Goal: Task Accomplishment & Management: Use online tool/utility

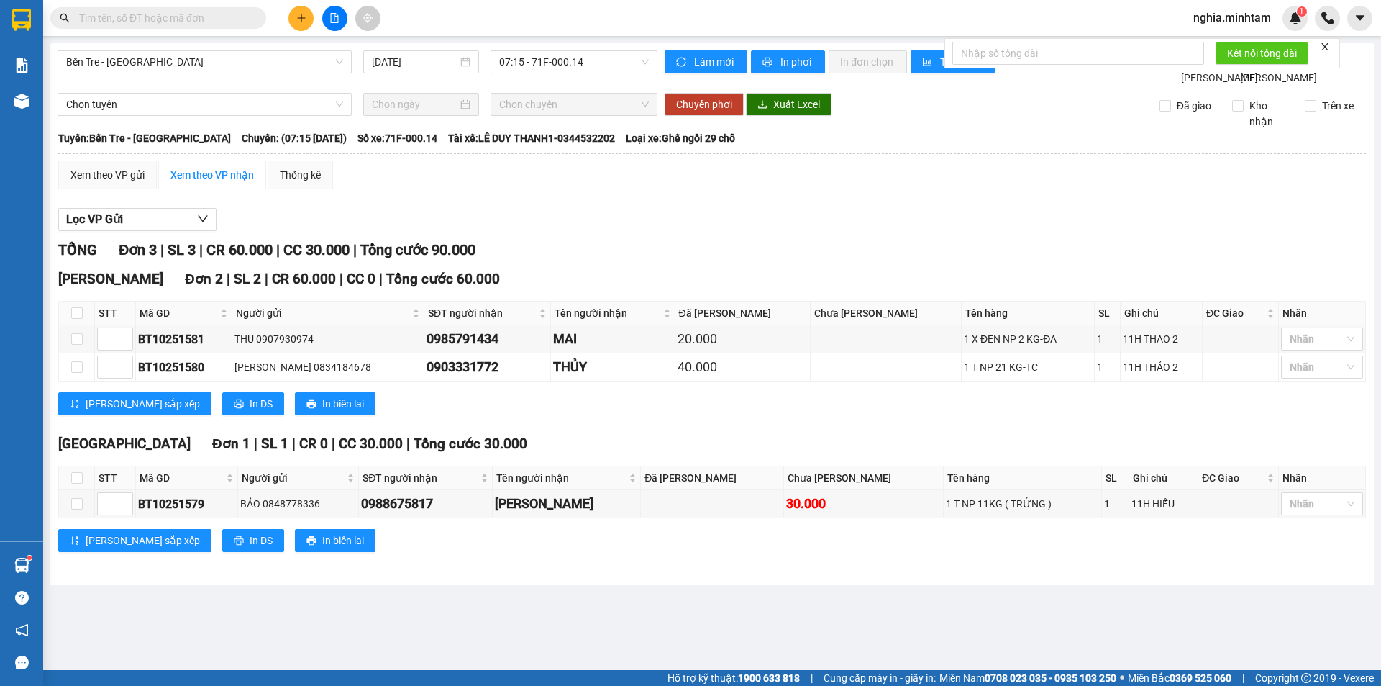
click at [155, 17] on input "text" at bounding box center [164, 18] width 170 height 16
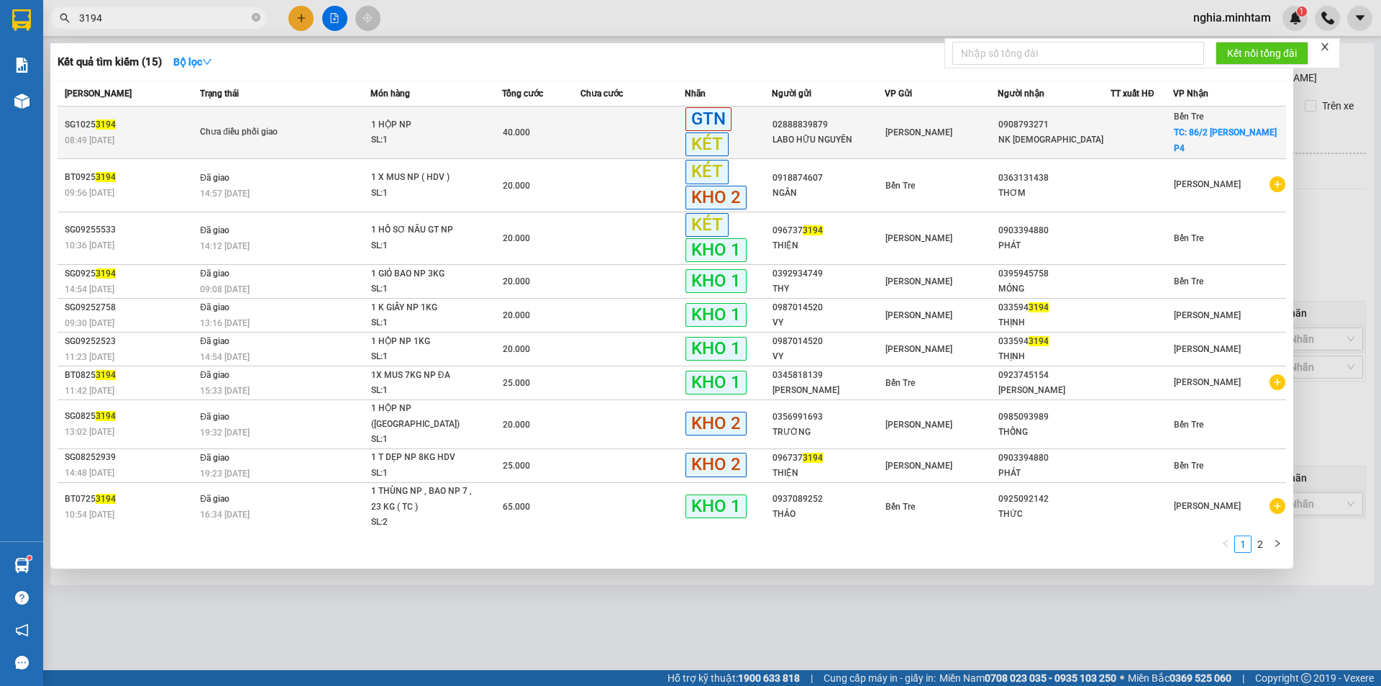
type input "3194"
click at [316, 144] on td "Chưa điều phối giao" at bounding box center [283, 132] width 174 height 53
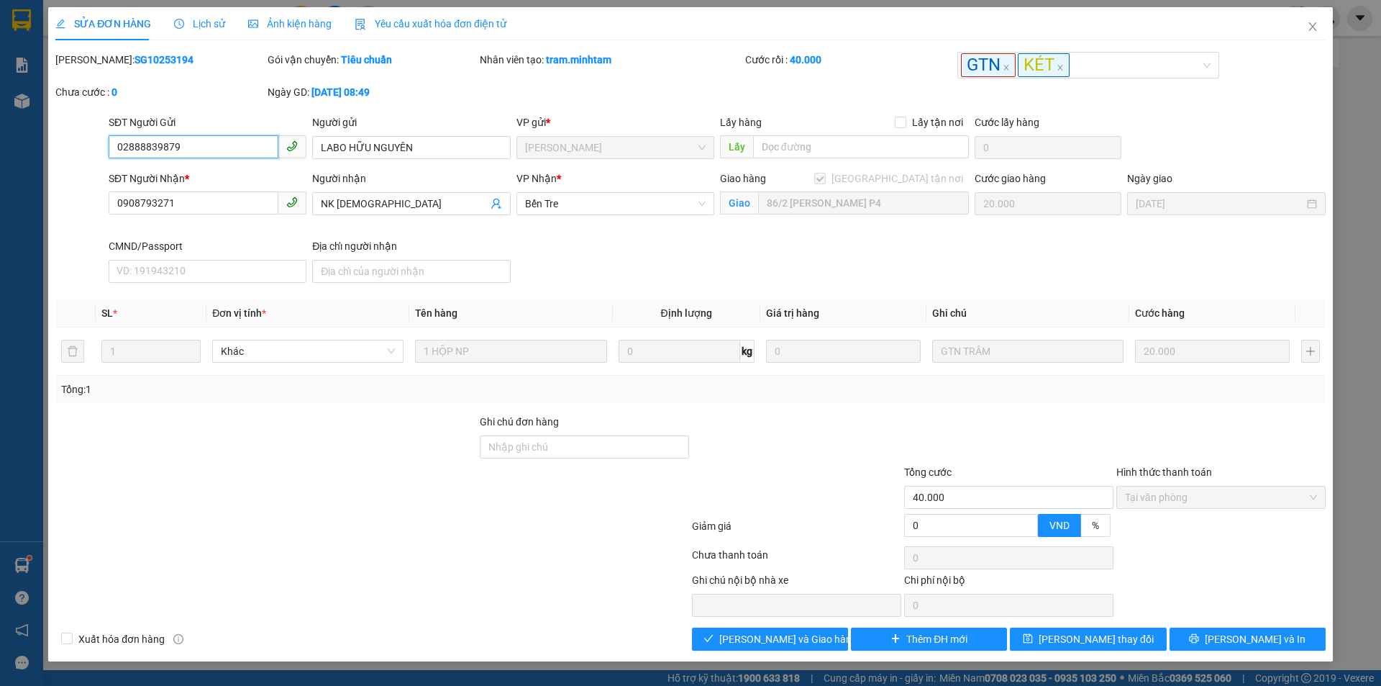
type input "02888839879"
type input "LABO HỮU NGUYÊN"
type input "0908793271"
type input "NK [DEMOGRAPHIC_DATA]"
checkbox input "true"
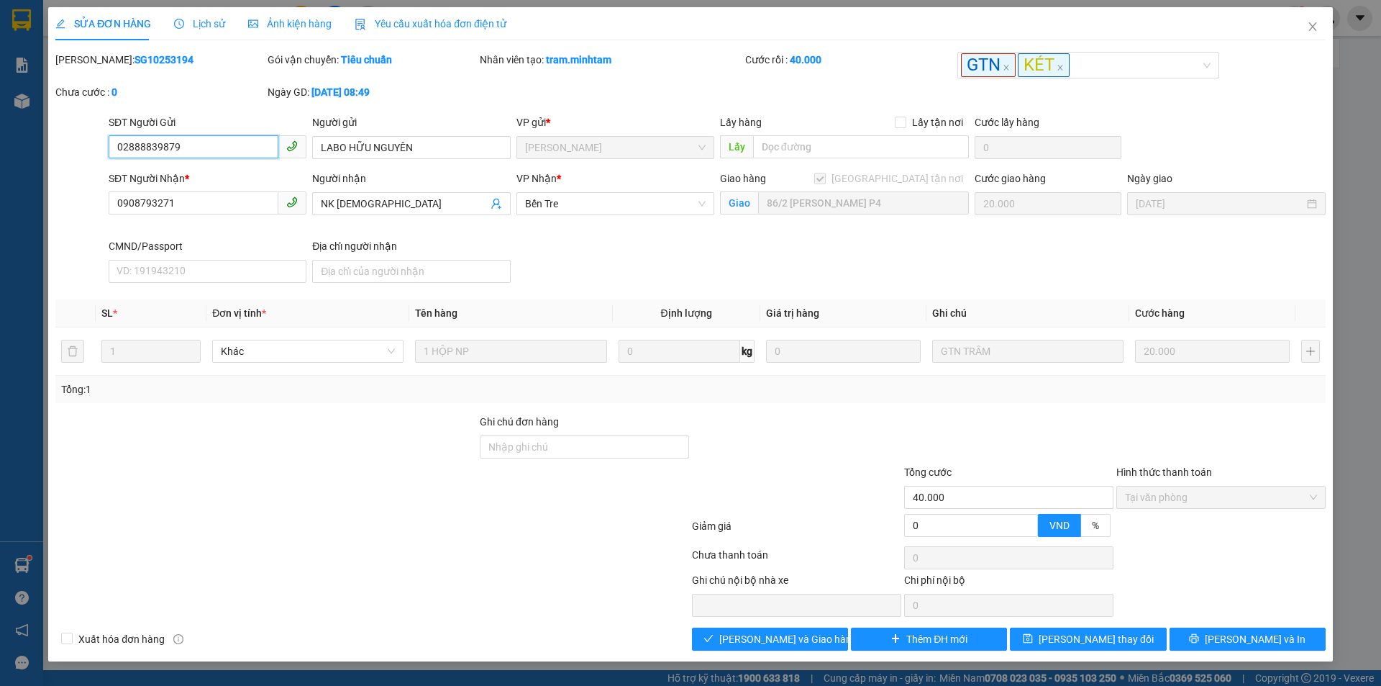
type input "86/2 [PERSON_NAME] P4"
type input "40.000"
click at [1245, 635] on span "[PERSON_NAME] và In" at bounding box center [1255, 639] width 101 height 16
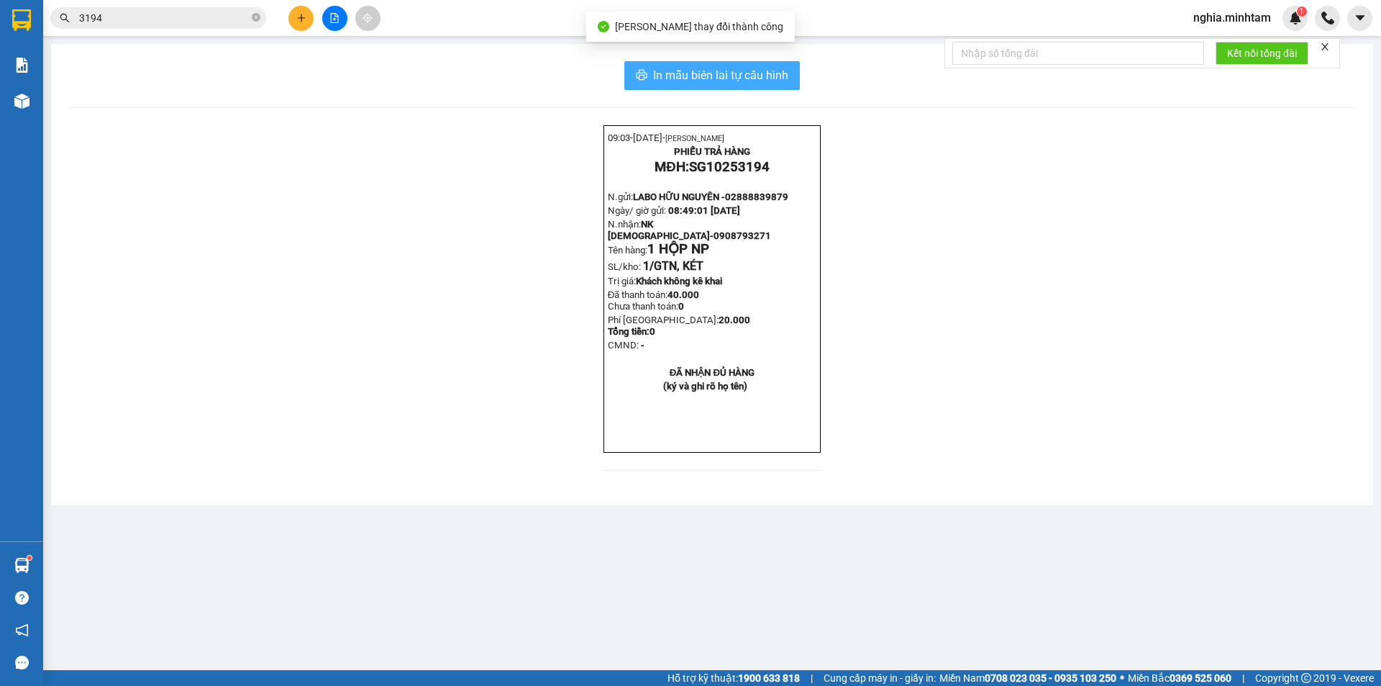
click at [754, 83] on span "In mẫu biên lai tự cấu hình" at bounding box center [720, 75] width 135 height 18
click at [773, 74] on span "In mẫu biên lai tự cấu hình" at bounding box center [720, 75] width 135 height 18
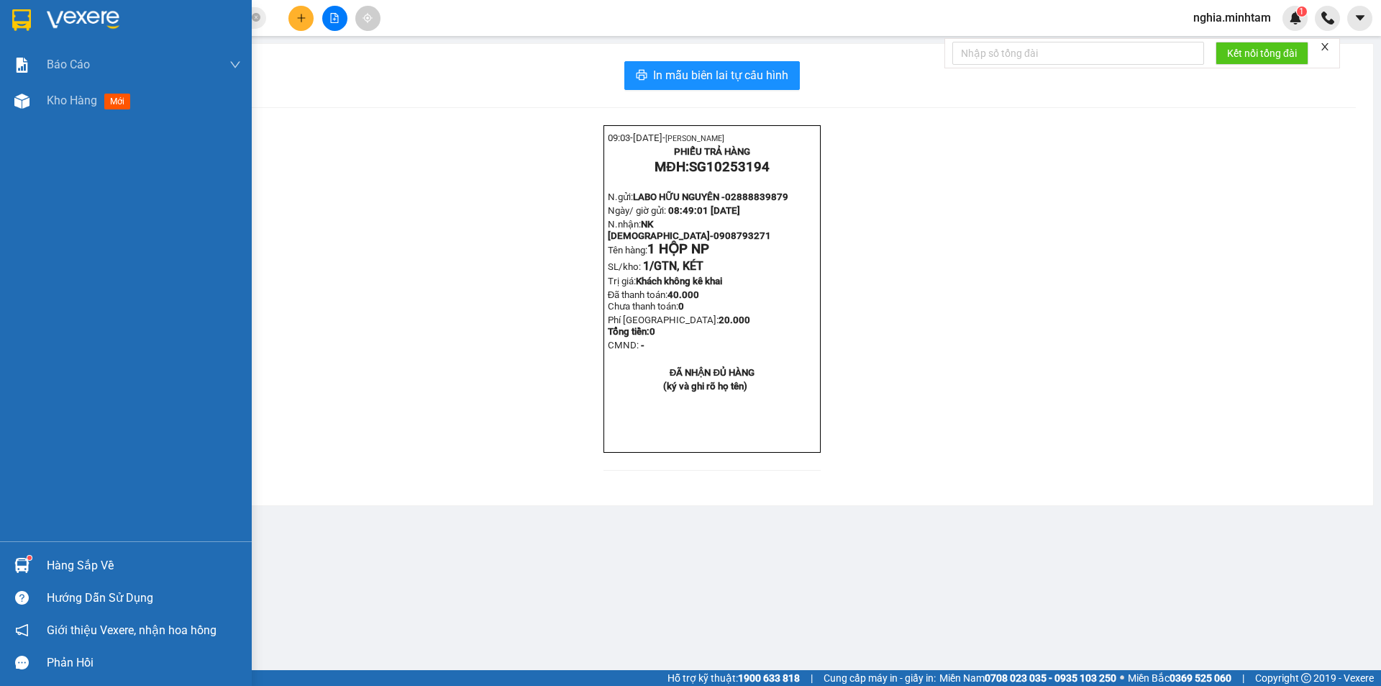
click at [63, 559] on div "Hàng sắp về" at bounding box center [144, 566] width 194 height 22
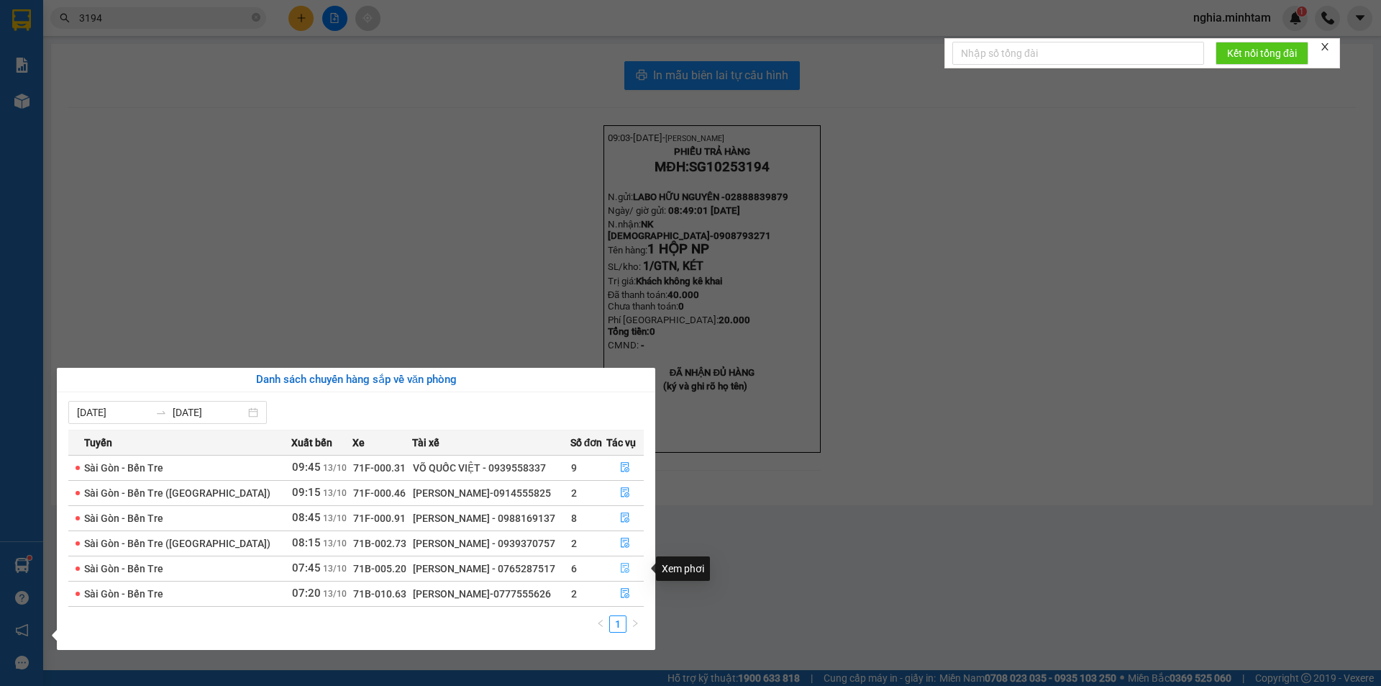
click at [624, 568] on icon "file-done" at bounding box center [625, 568] width 10 height 10
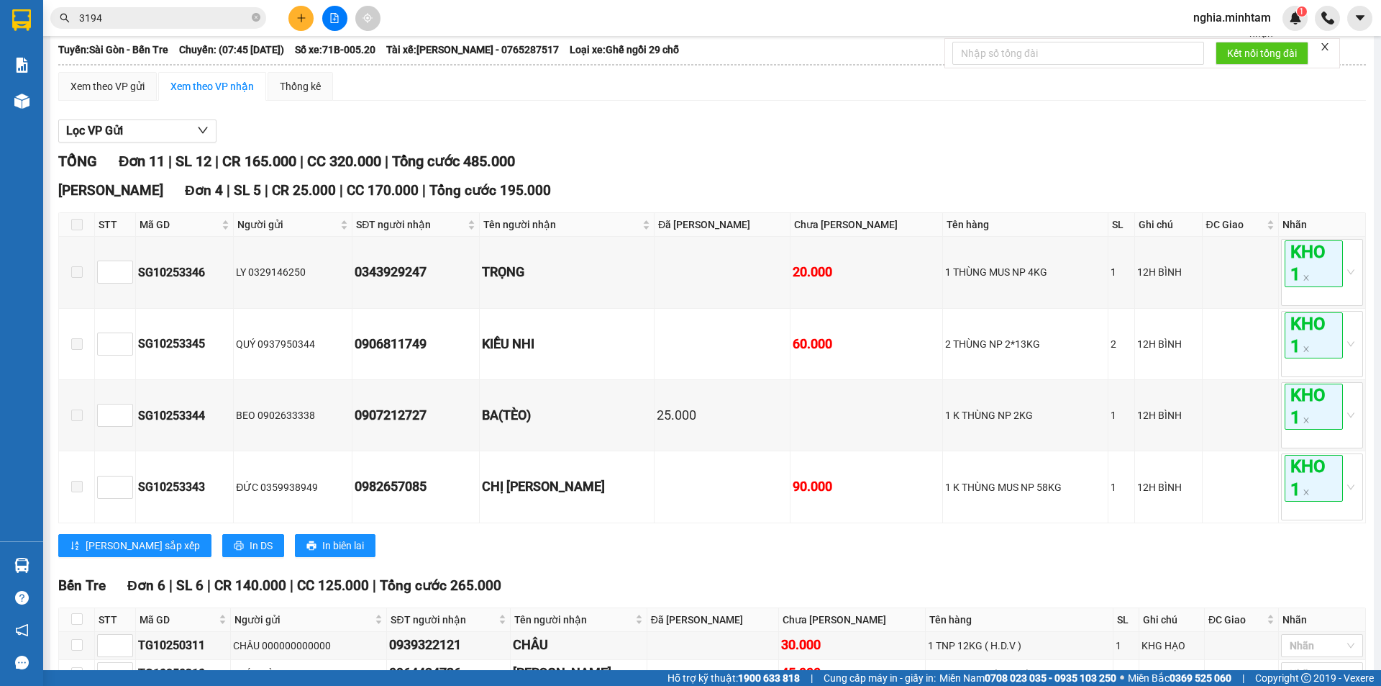
scroll to position [360, 0]
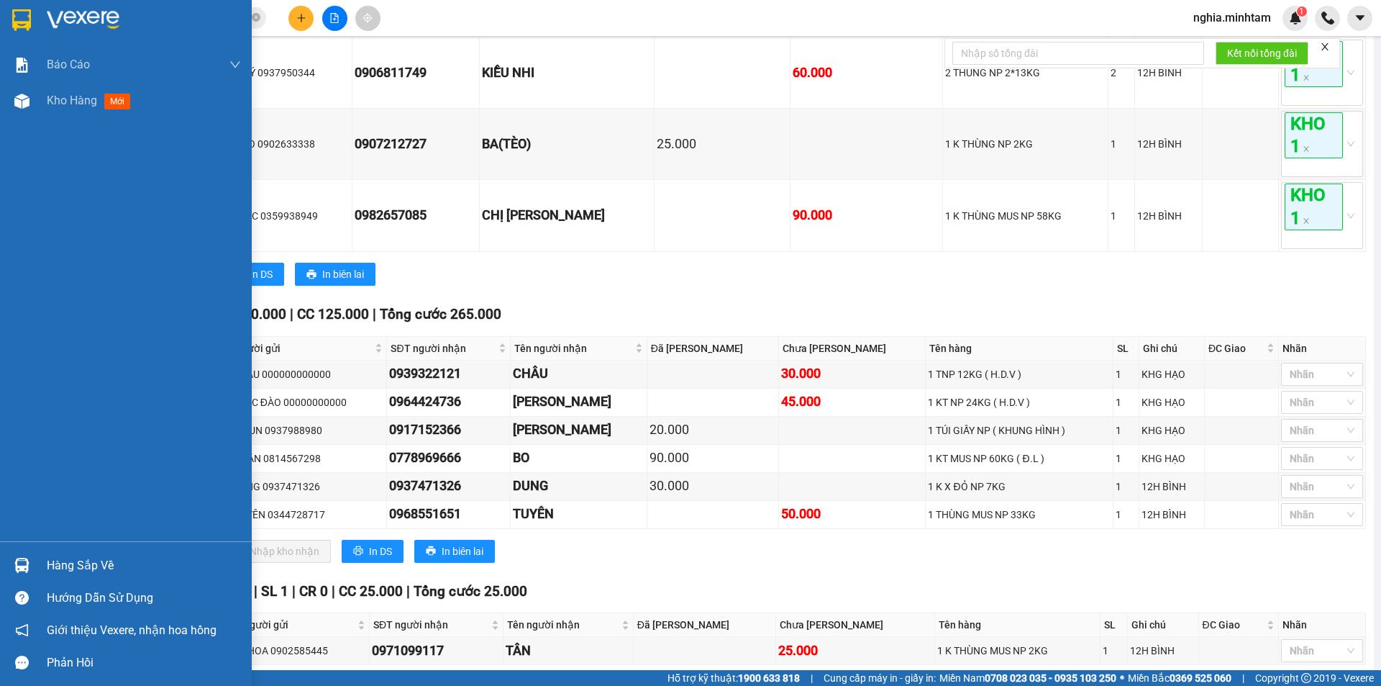
click at [31, 15] on img at bounding box center [21, 20] width 19 height 22
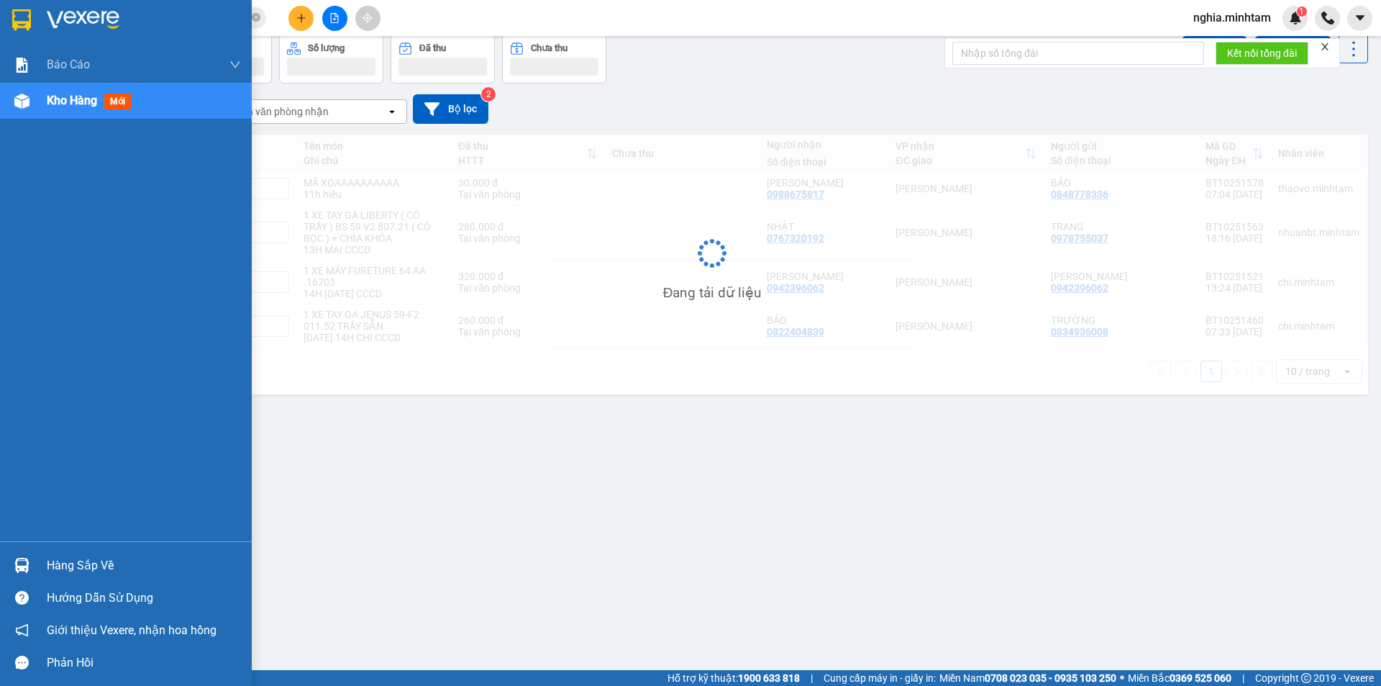
scroll to position [66, 0]
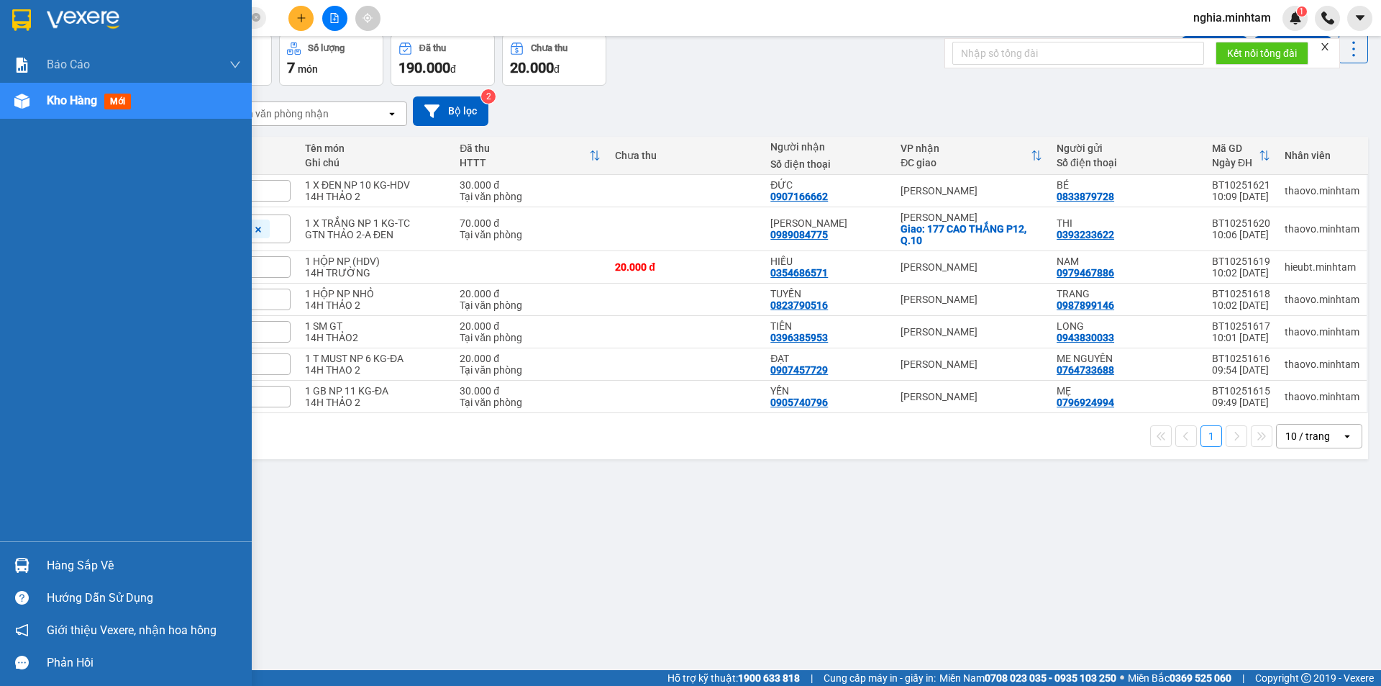
click at [28, 7] on div at bounding box center [21, 19] width 25 height 25
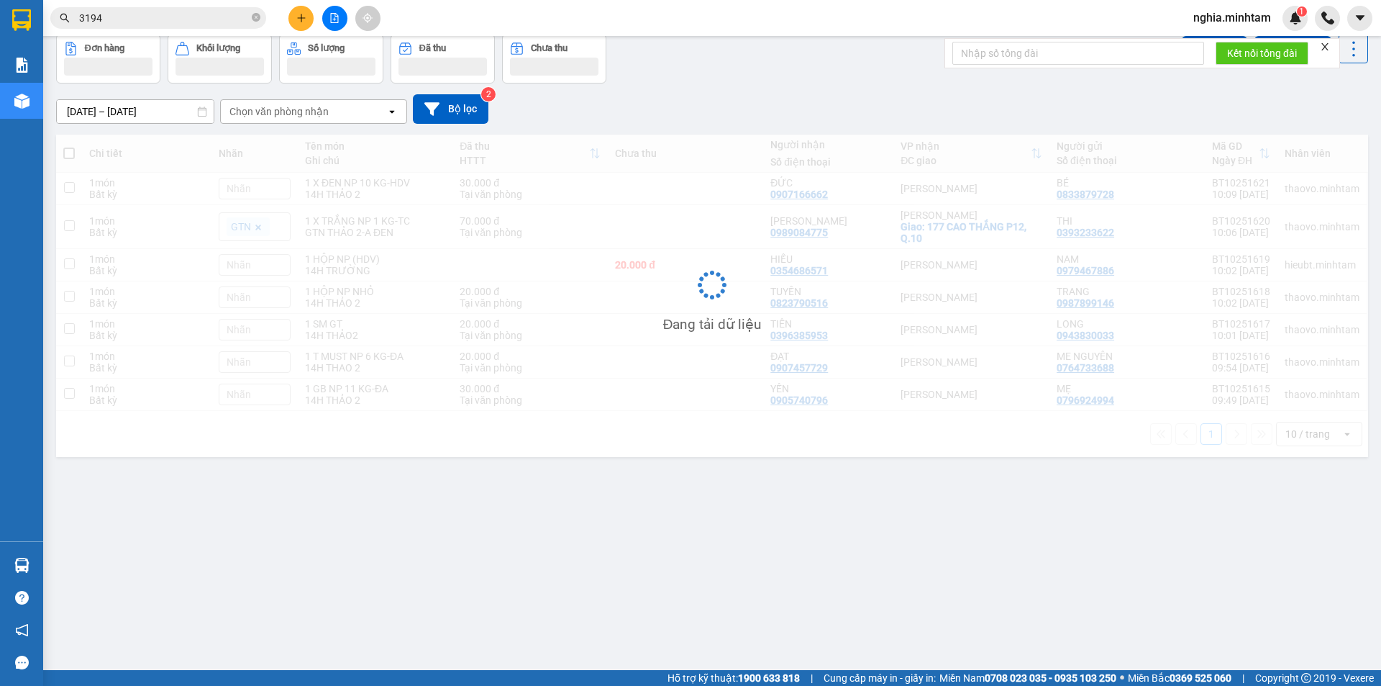
click at [388, 583] on div "ver 1.8.146 Kho gửi Trên xe Kho nhận Hàng đã giao Đơn hàng Khối lượng Số lượng …" at bounding box center [712, 320] width 1324 height 686
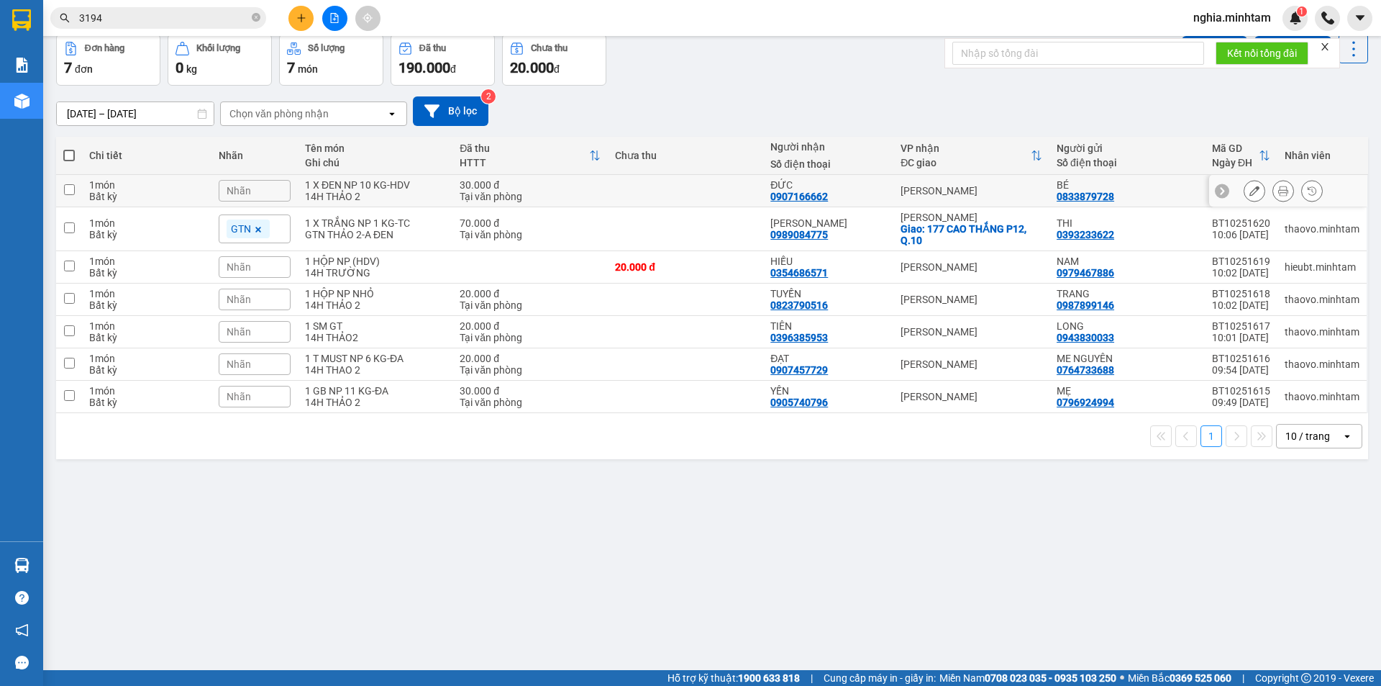
click at [67, 187] on input "checkbox" at bounding box center [69, 189] width 11 height 11
checkbox input "true"
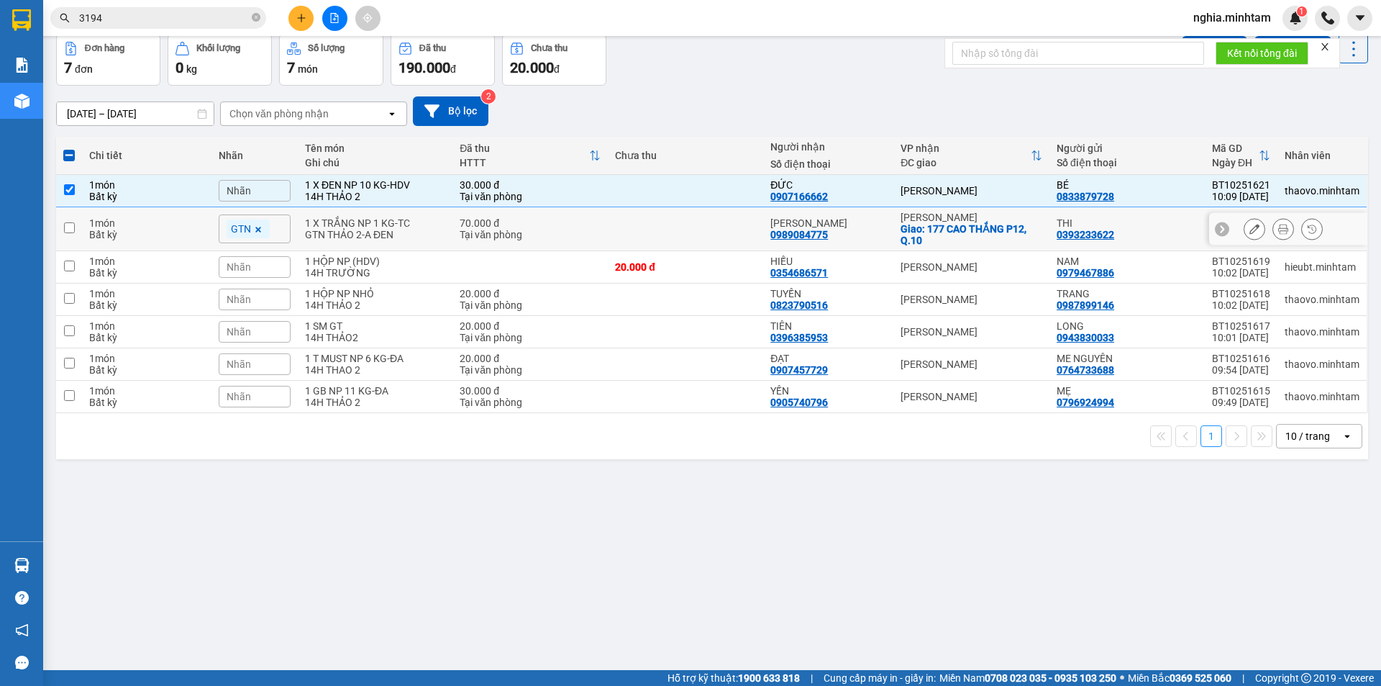
click at [67, 230] on input "checkbox" at bounding box center [69, 227] width 11 height 11
checkbox input "true"
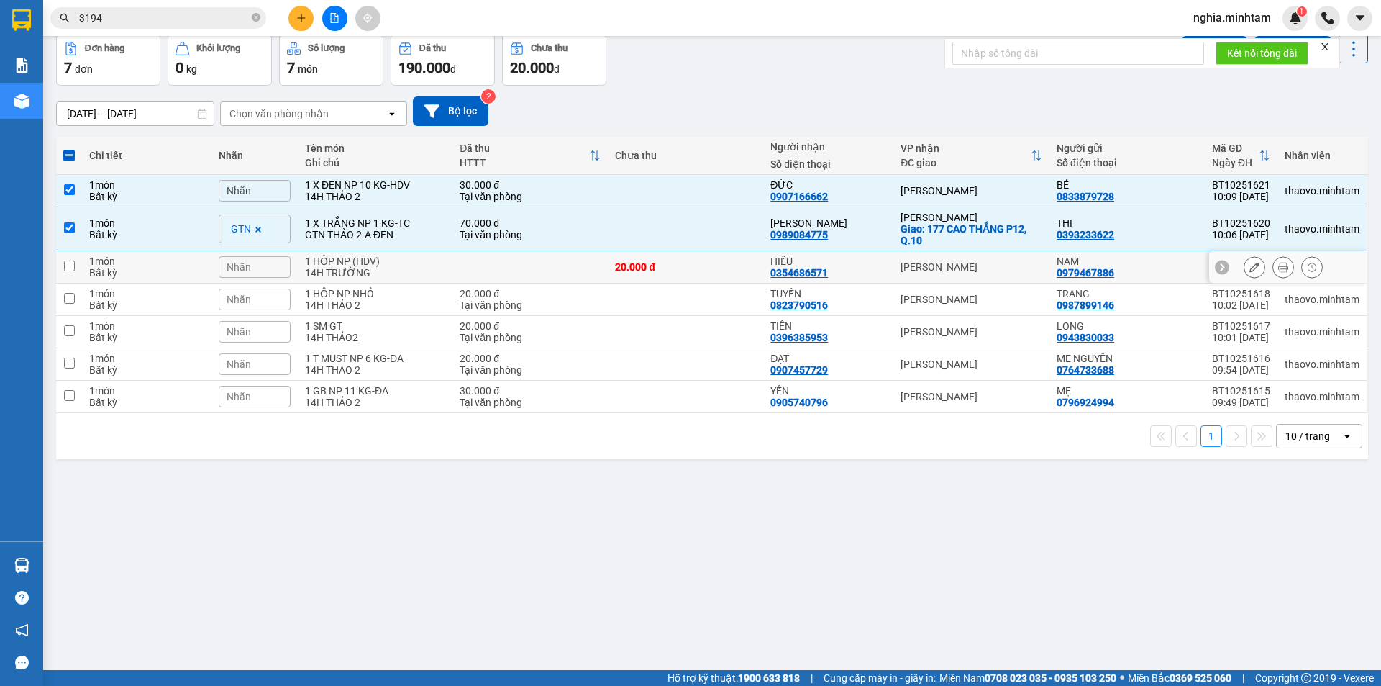
click at [71, 258] on td at bounding box center [69, 267] width 26 height 32
checkbox input "true"
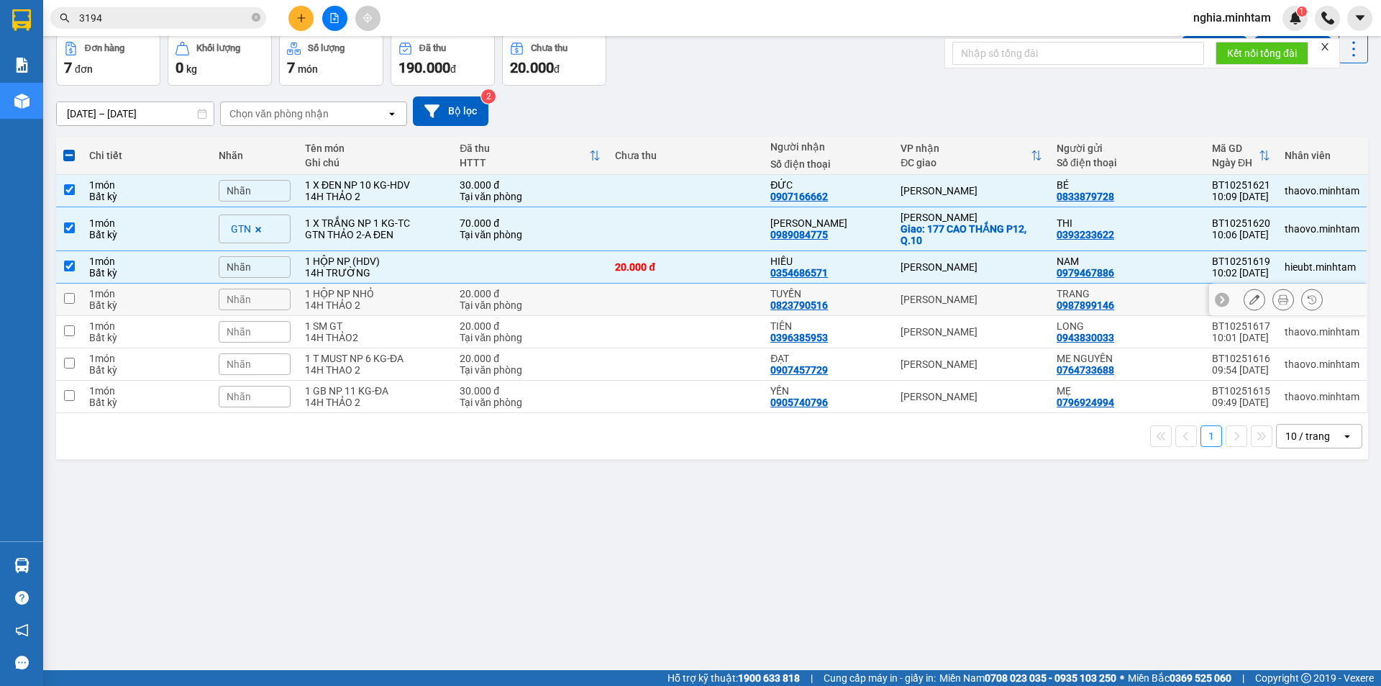
click at [67, 300] on input "checkbox" at bounding box center [69, 298] width 11 height 11
checkbox input "true"
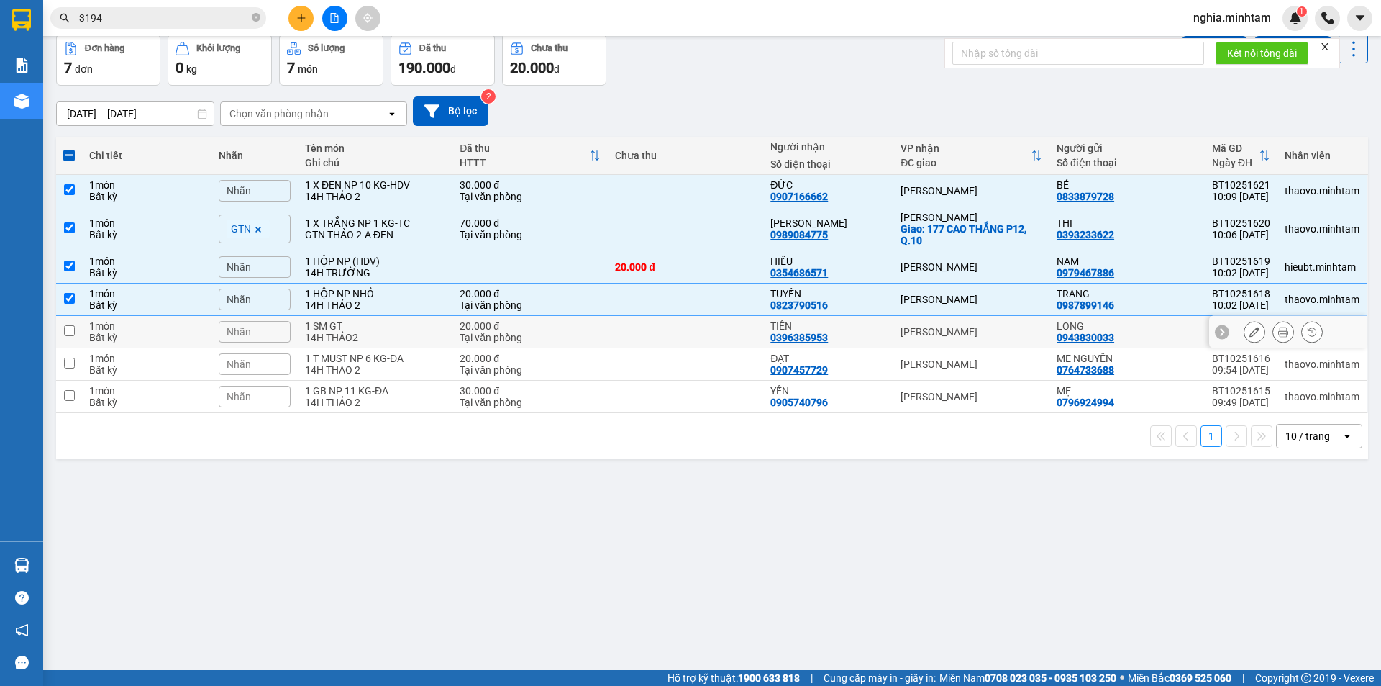
click at [68, 329] on input "checkbox" at bounding box center [69, 330] width 11 height 11
checkbox input "true"
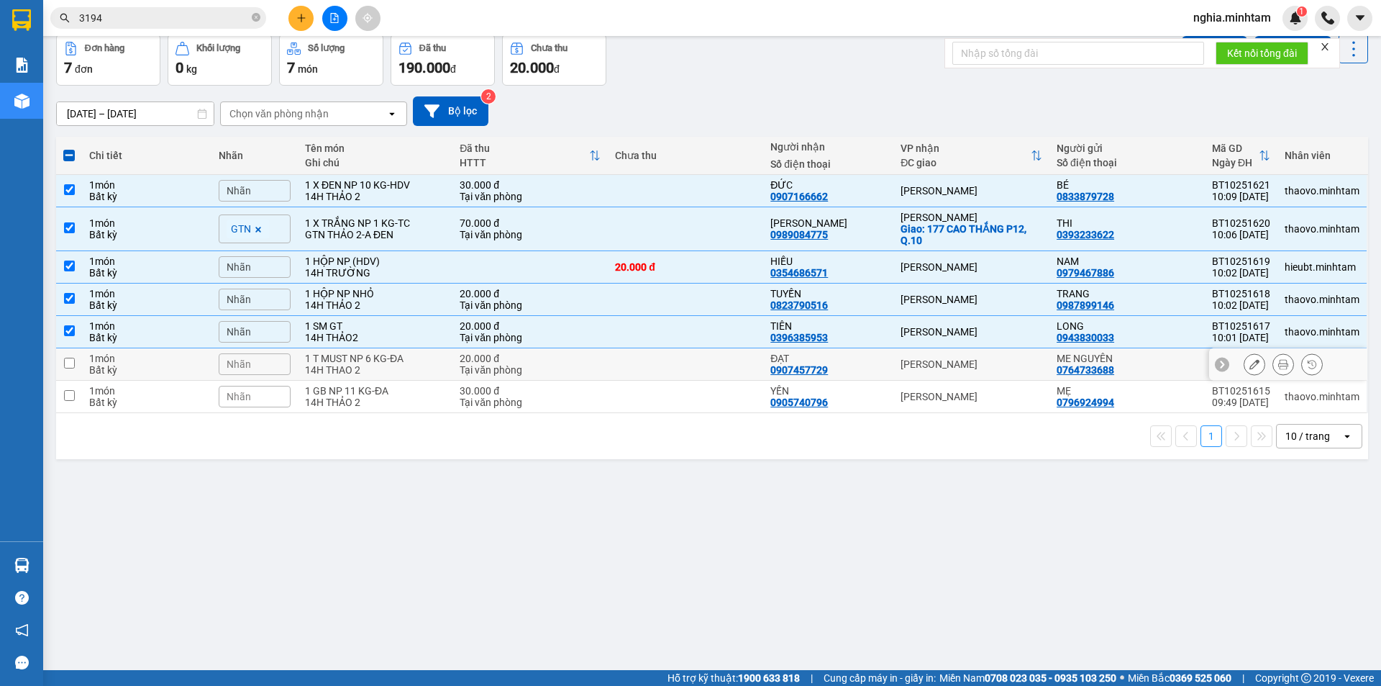
click at [69, 355] on td at bounding box center [69, 364] width 26 height 32
checkbox input "true"
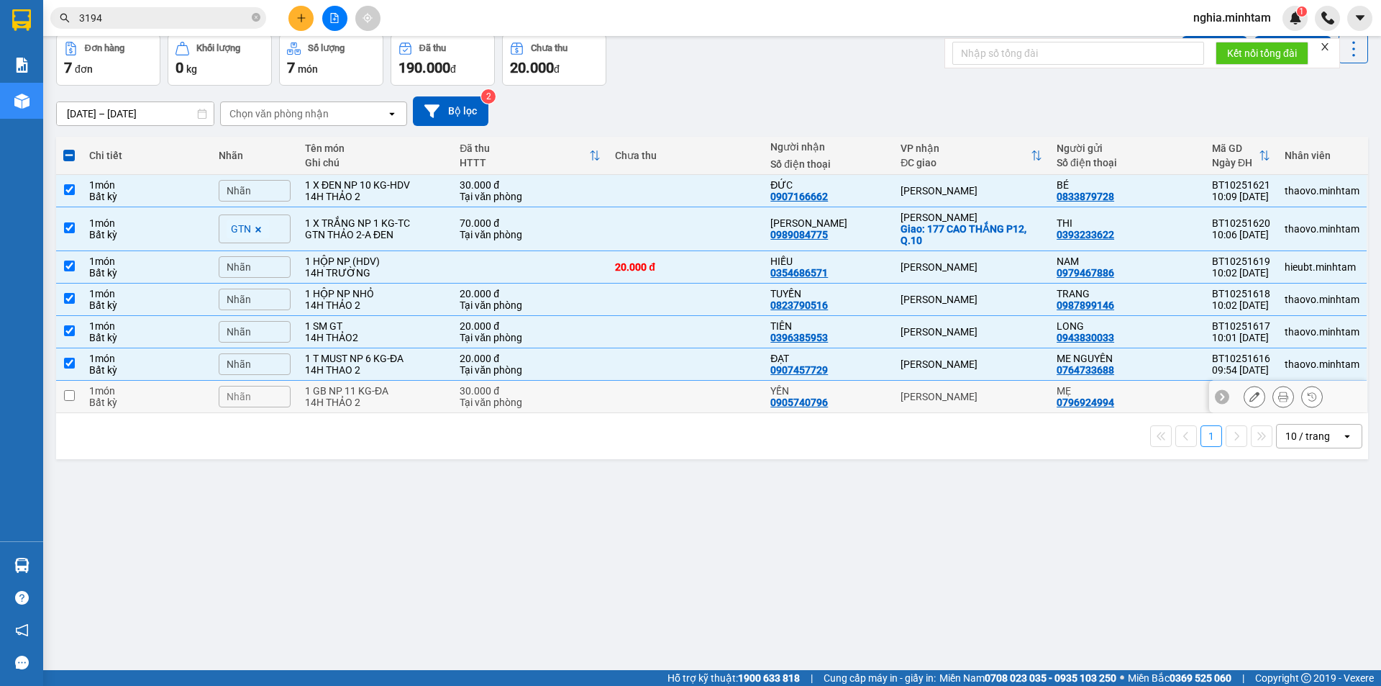
click at [68, 394] on input "checkbox" at bounding box center [69, 395] width 11 height 11
checkbox input "true"
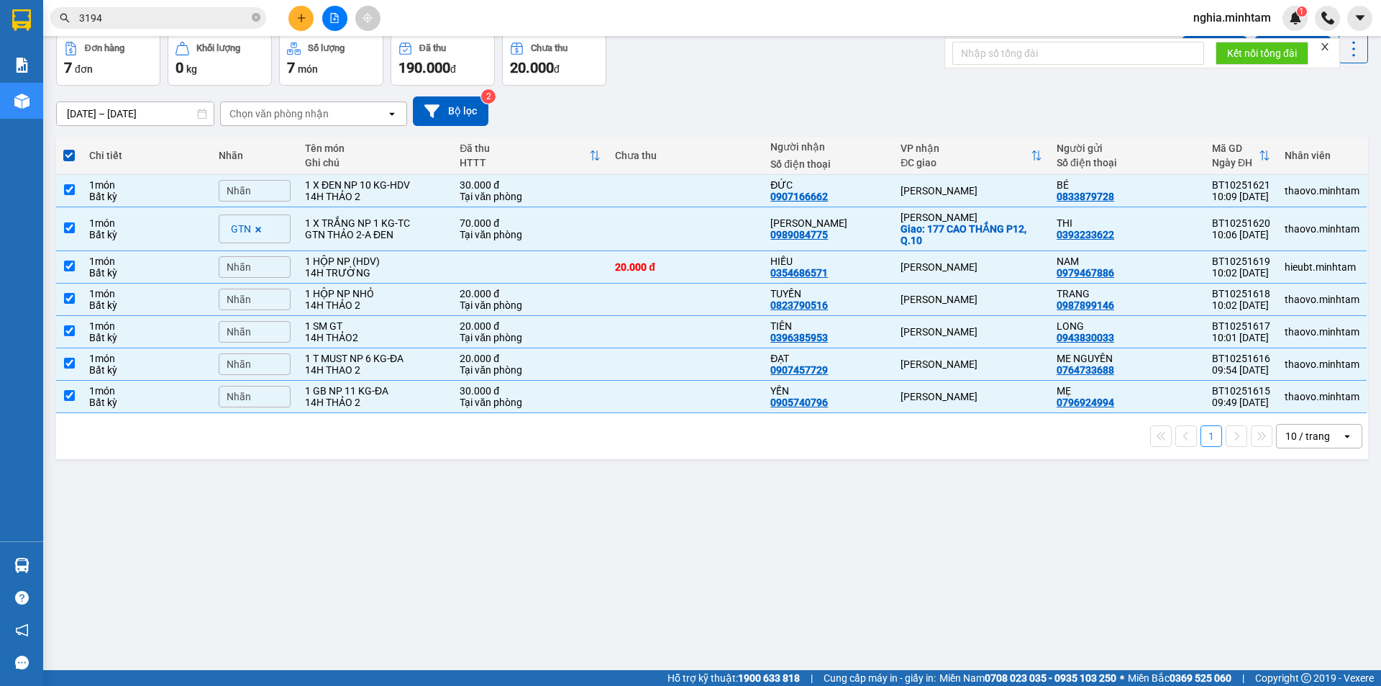
click at [291, 116] on div "Chọn văn phòng nhận" at bounding box center [279, 113] width 99 height 14
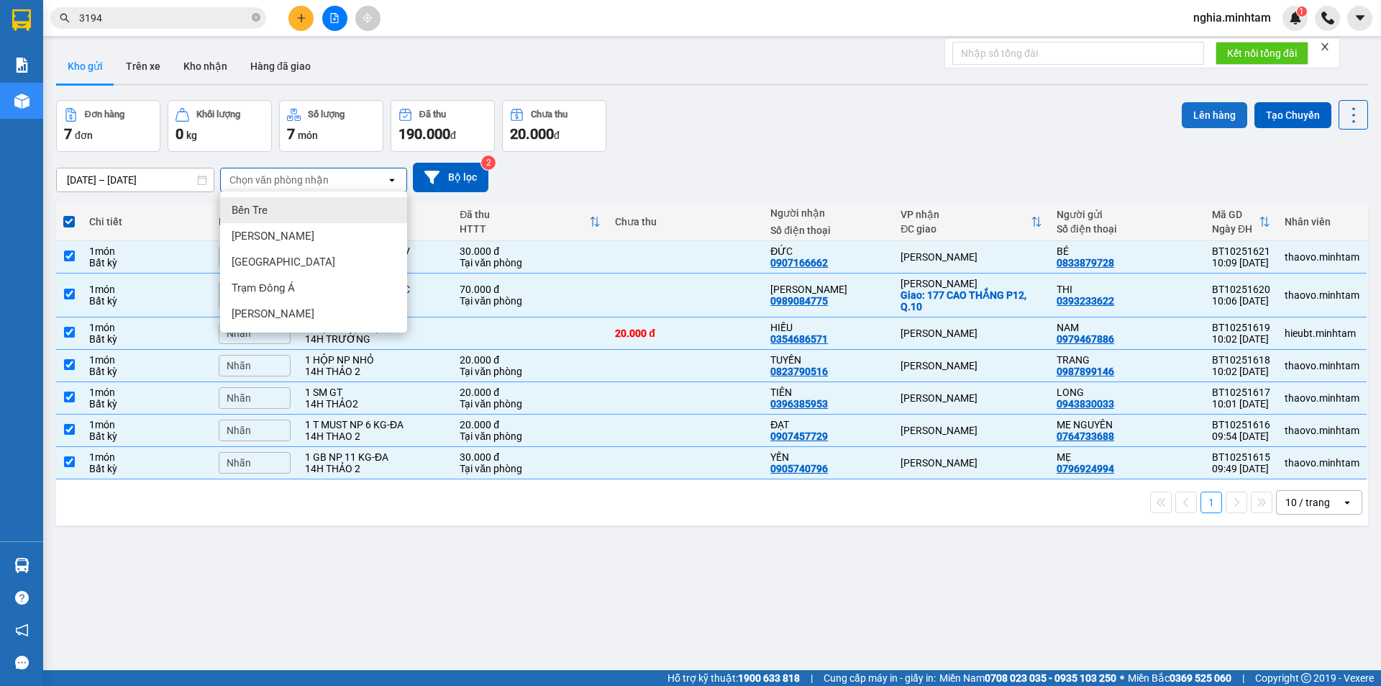
click at [1210, 115] on button "Lên hàng" at bounding box center [1214, 115] width 65 height 26
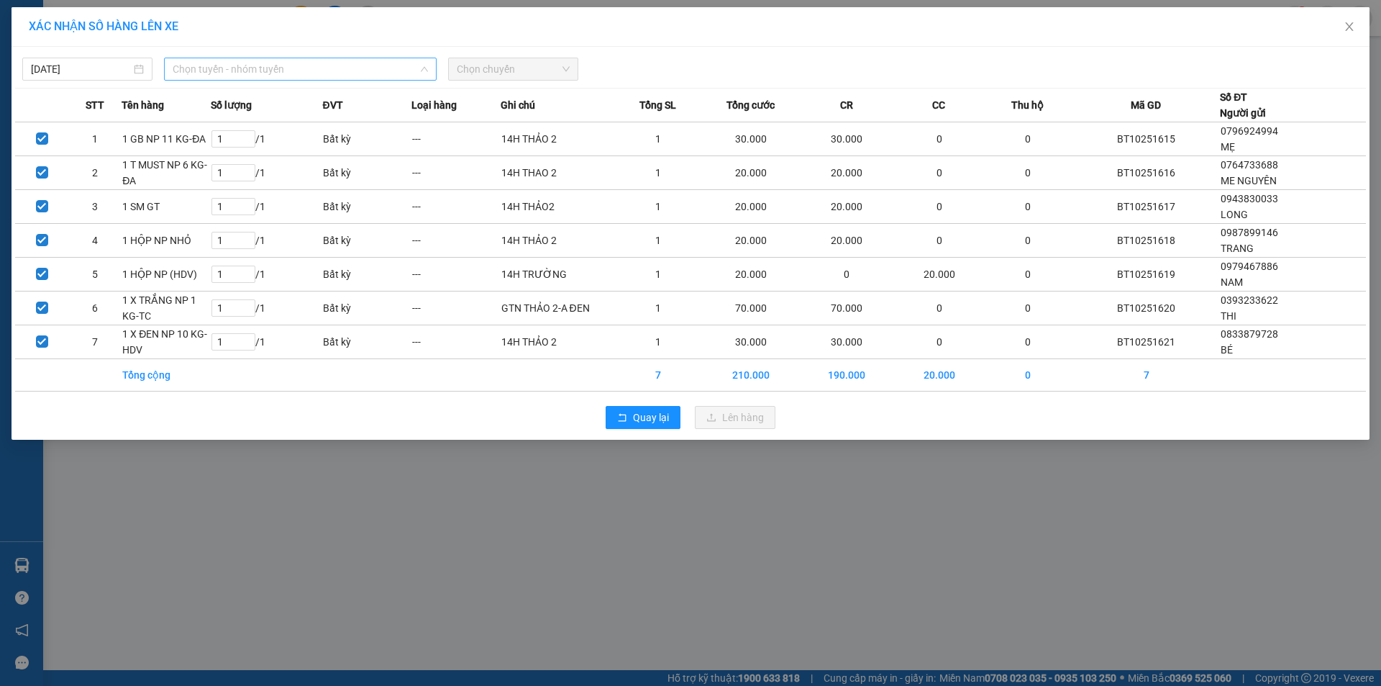
click at [276, 72] on span "Chọn tuyến - nhóm tuyến" at bounding box center [300, 69] width 255 height 22
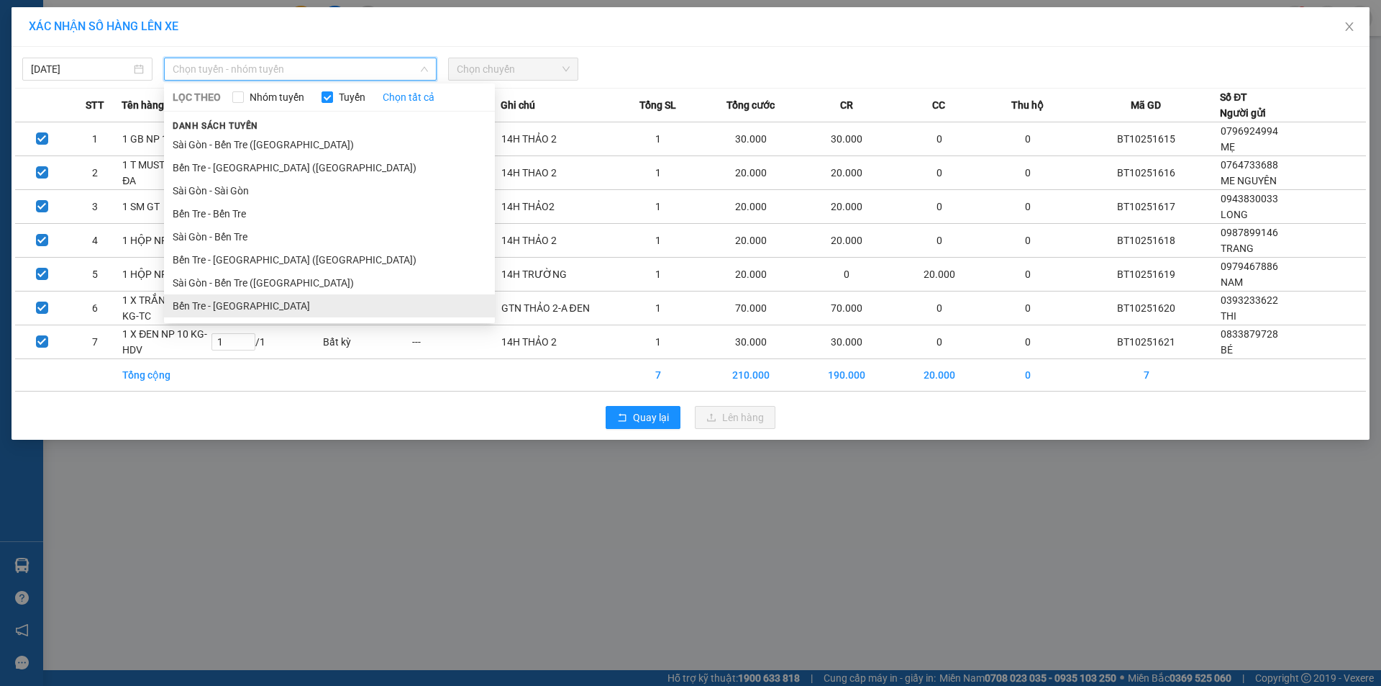
click at [235, 306] on li "Bến Tre - [GEOGRAPHIC_DATA]" at bounding box center [329, 305] width 331 height 23
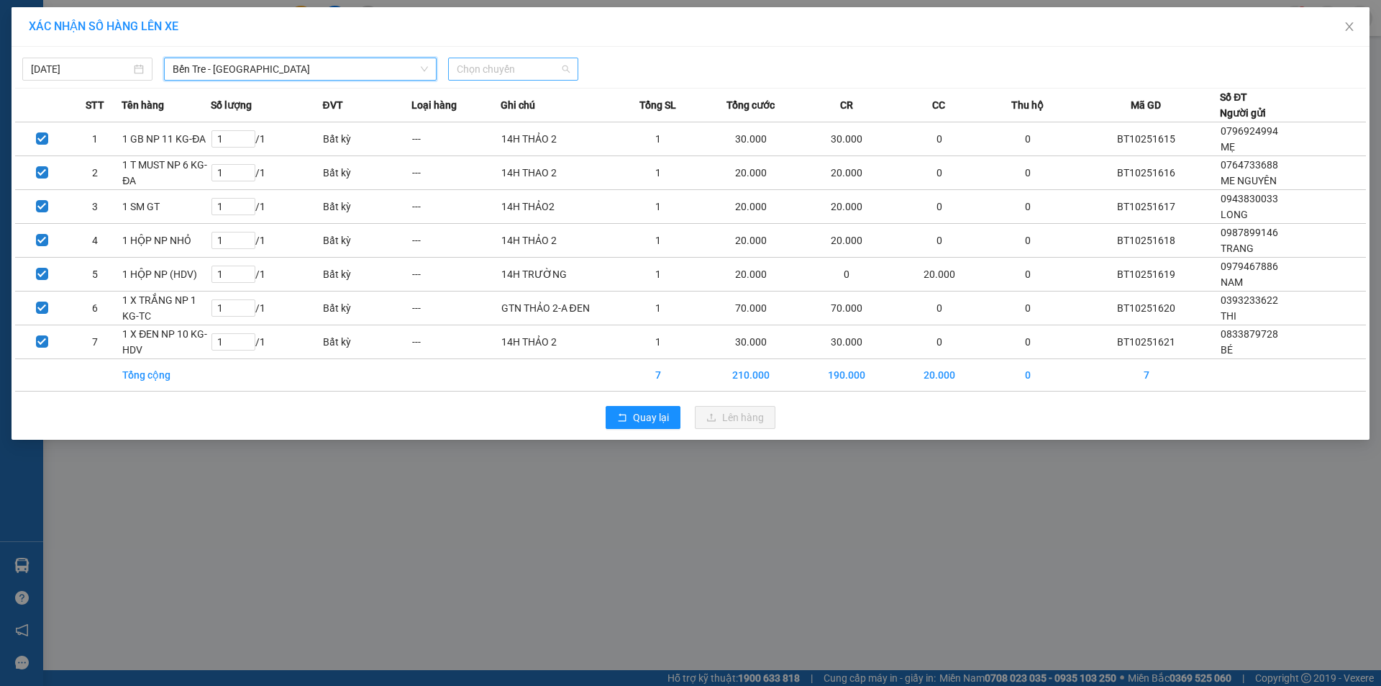
click at [495, 66] on span "Chọn chuyến" at bounding box center [513, 69] width 113 height 22
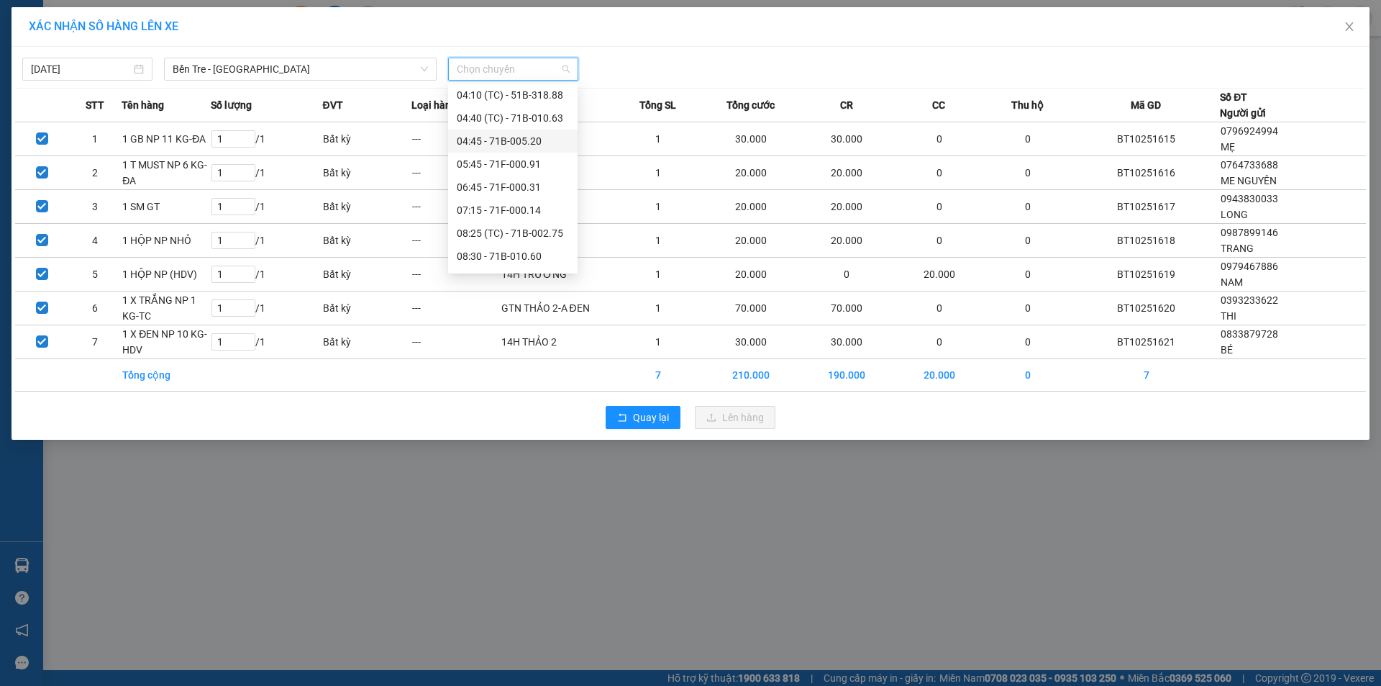
scroll to position [144, 0]
click at [288, 61] on span "Bến Tre - [GEOGRAPHIC_DATA]" at bounding box center [300, 69] width 255 height 22
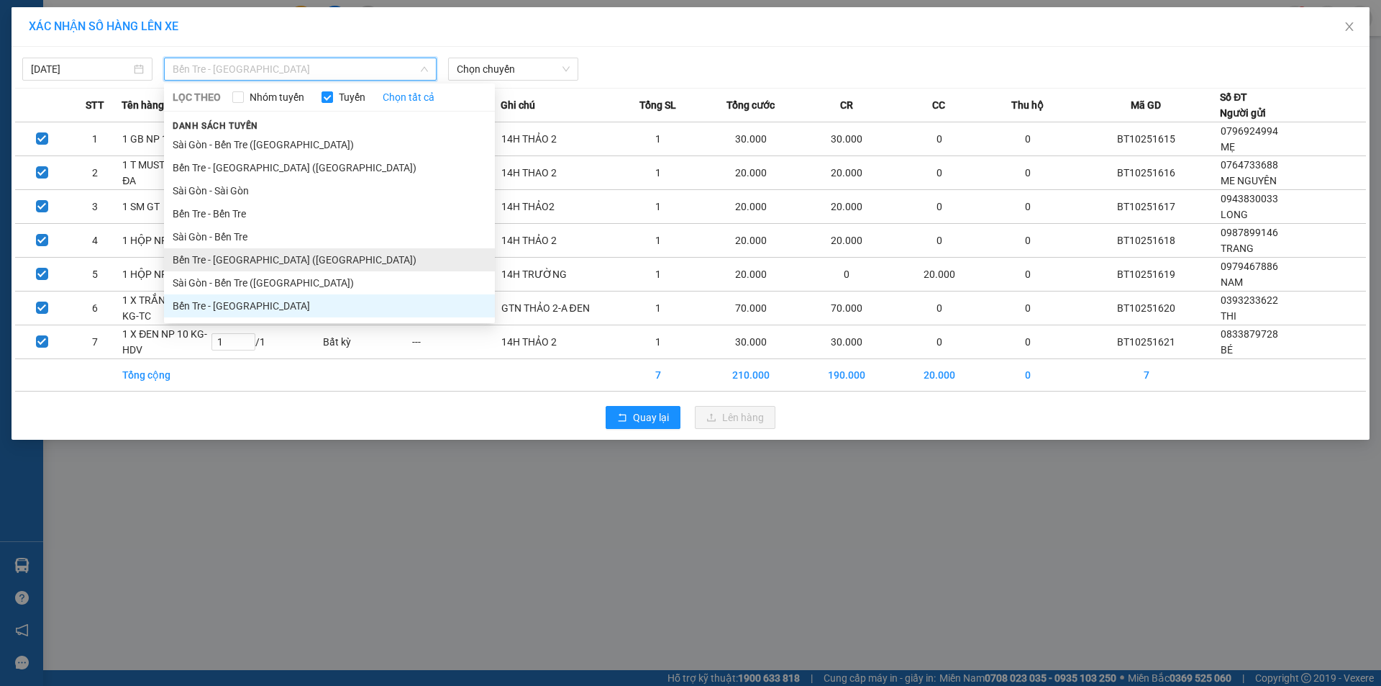
click at [283, 266] on li "Bến Tre - [GEOGRAPHIC_DATA] ([GEOGRAPHIC_DATA])" at bounding box center [329, 259] width 331 height 23
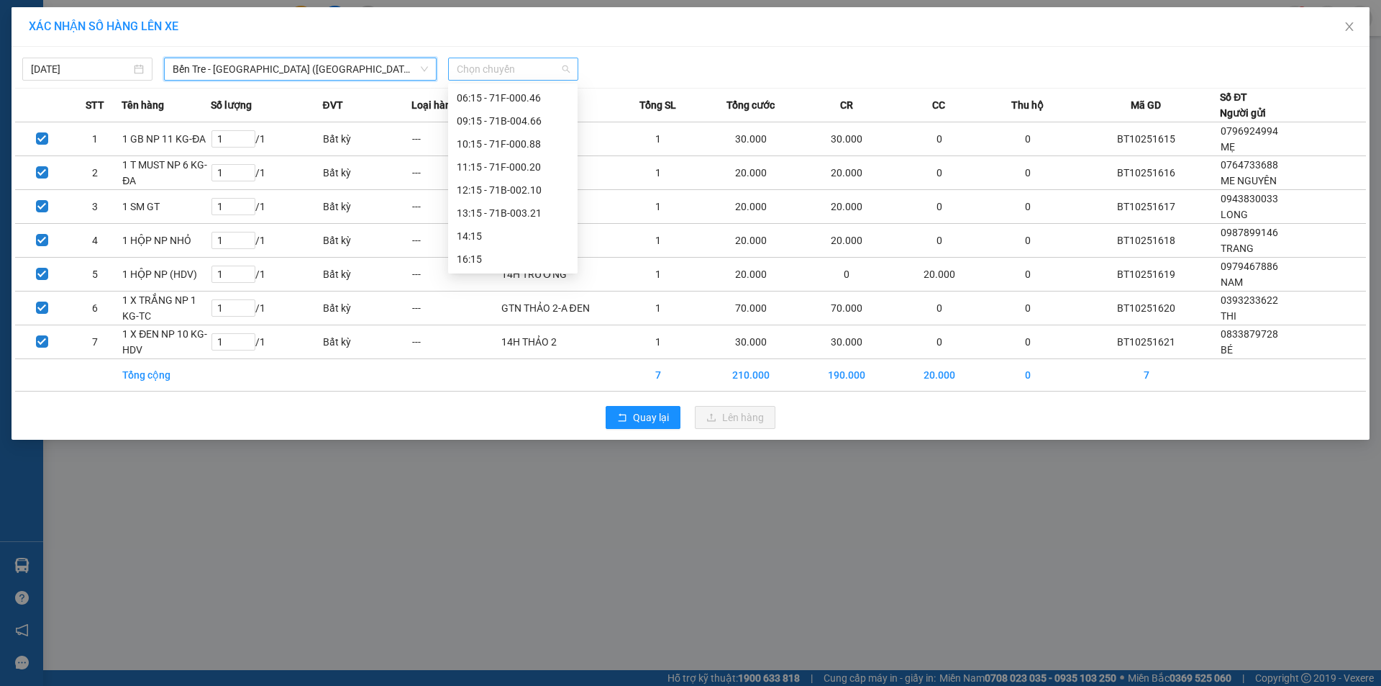
click at [511, 72] on span "Chọn chuyến" at bounding box center [513, 69] width 113 height 22
click at [513, 254] on div "10:15 - 71F-000.88" at bounding box center [513, 259] width 112 height 16
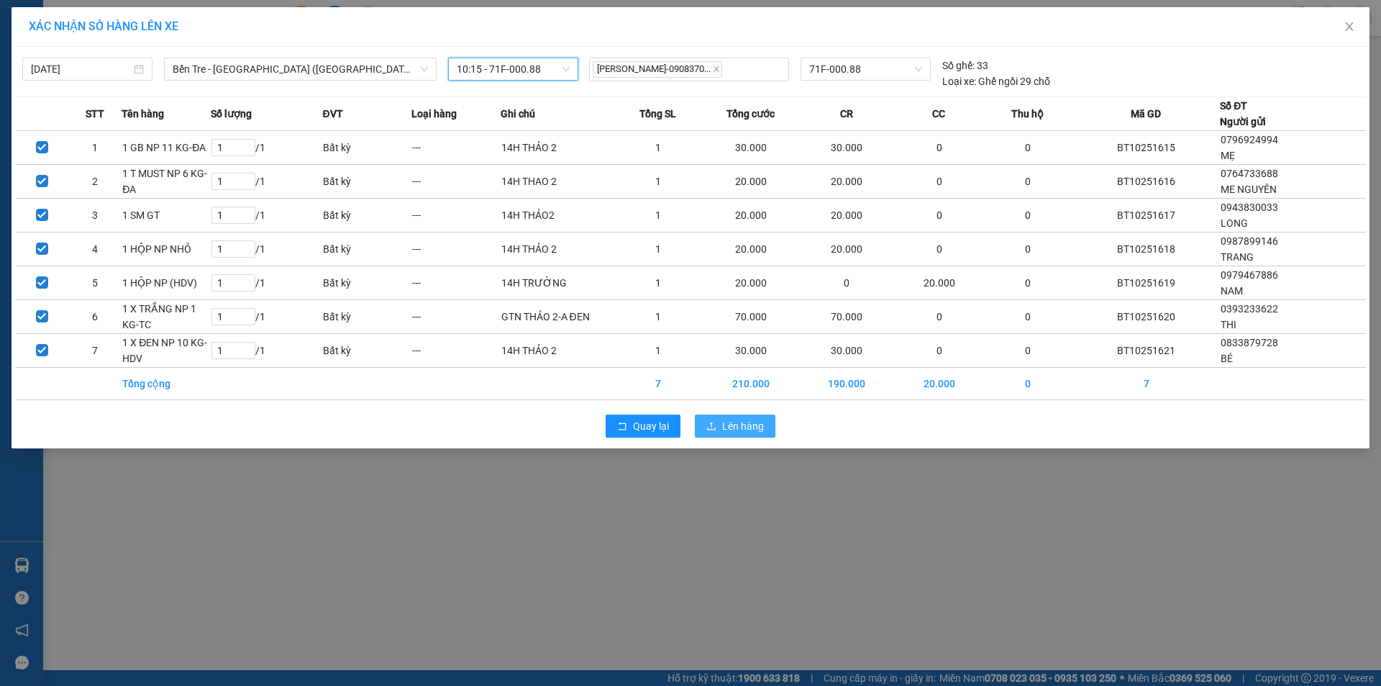
click at [730, 427] on span "Lên hàng" at bounding box center [743, 426] width 42 height 16
